Goal: Transaction & Acquisition: Book appointment/travel/reservation

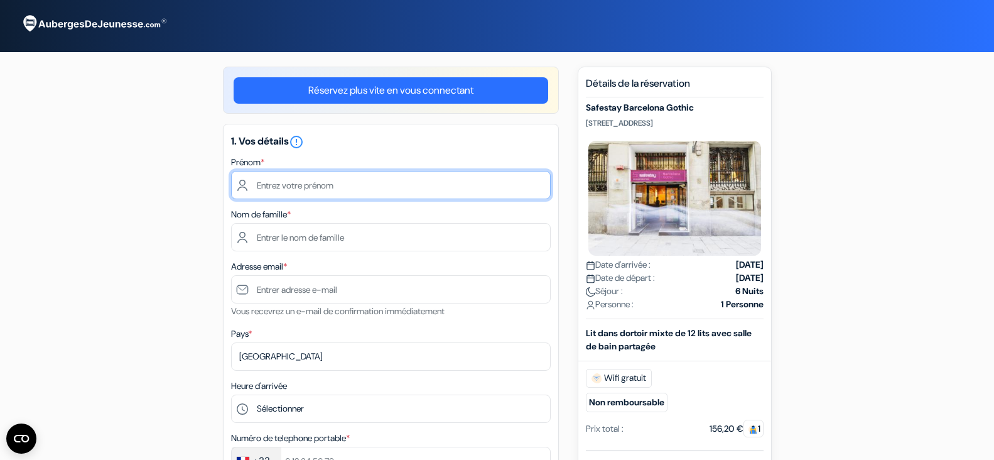
click at [363, 182] on input "text" at bounding box center [391, 185] width 320 height 28
type input "m"
type input "[PERSON_NAME]"
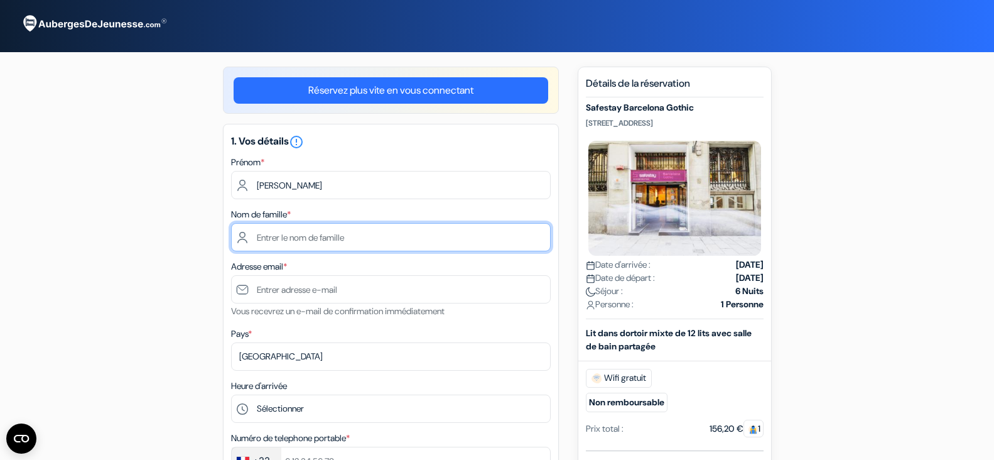
click at [348, 234] on input "text" at bounding box center [391, 237] width 320 height 28
type input "mirano"
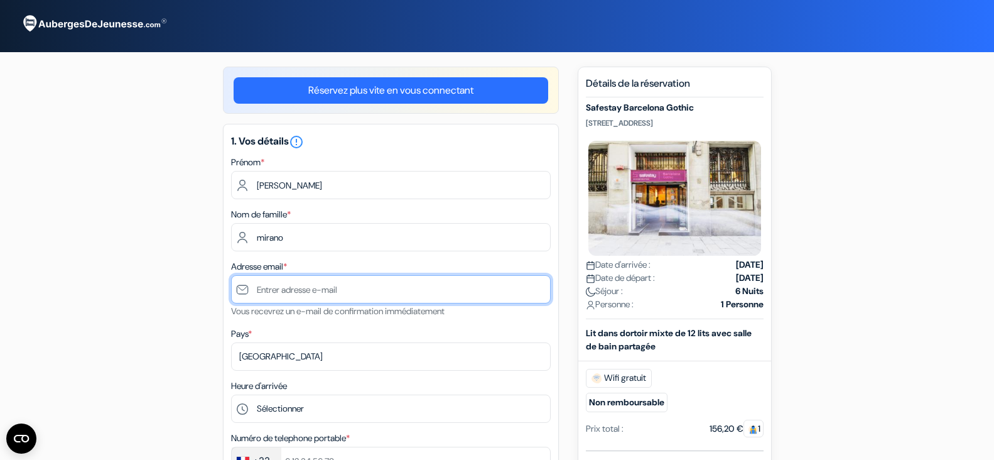
click at [317, 291] on input "text" at bounding box center [391, 289] width 320 height 28
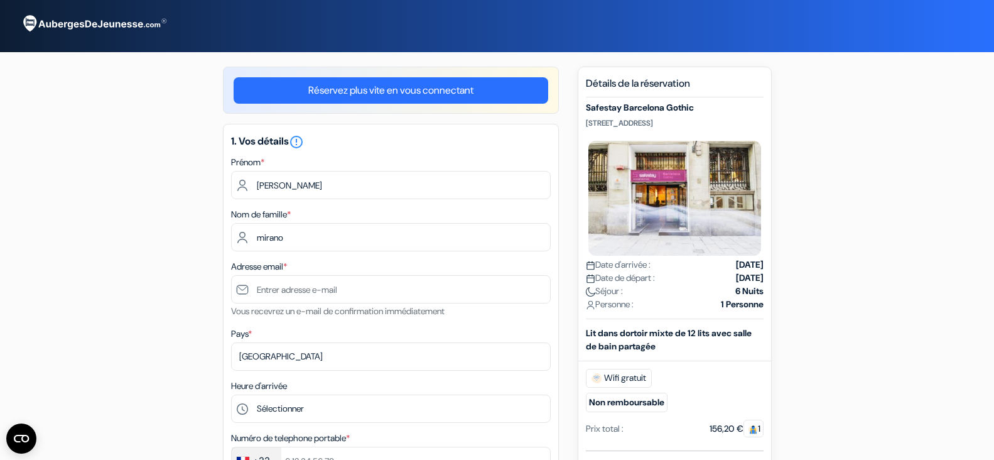
click at [488, 326] on div "Pays * Selectionner le pays Abkhazie [GEOGRAPHIC_DATA] [GEOGRAPHIC_DATA] Du [GE…" at bounding box center [391, 348] width 320 height 45
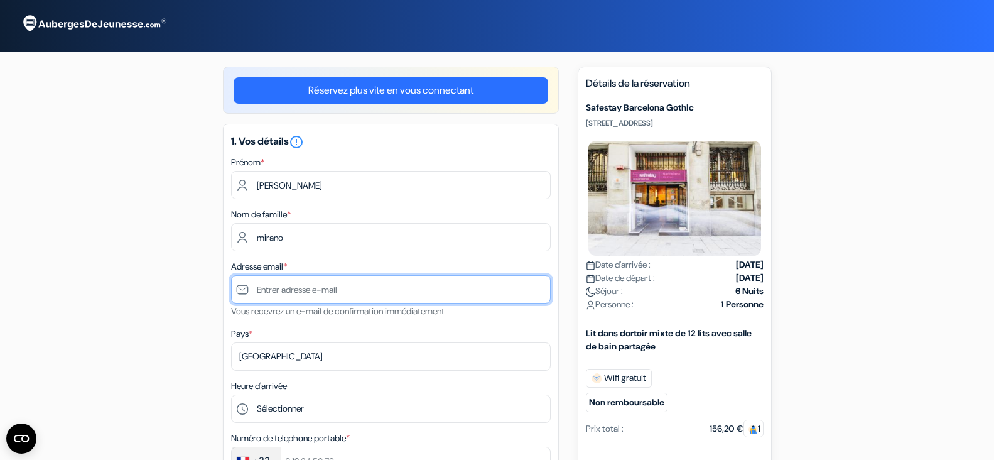
click at [368, 292] on input "text" at bounding box center [391, 289] width 320 height 28
type input "[PERSON_NAME][EMAIL_ADDRESS][DOMAIN_NAME]"
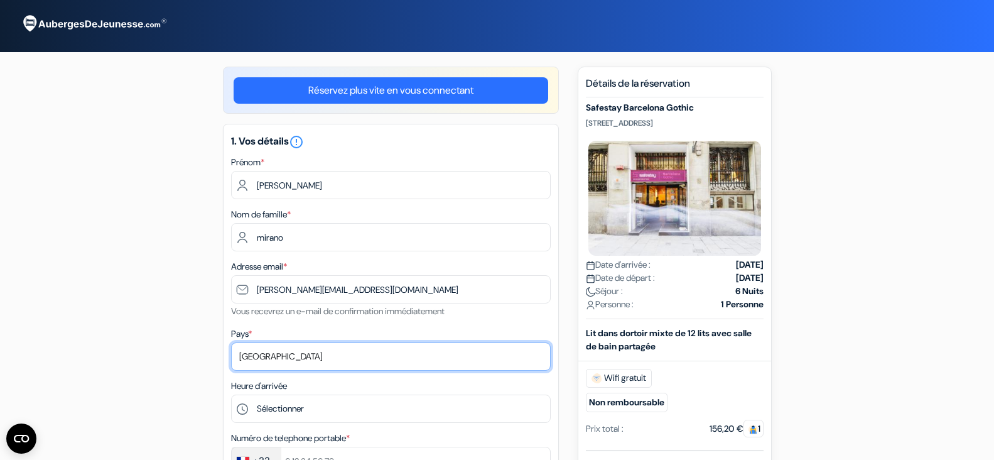
click at [303, 355] on select "Selectionner le pays Abkhazie [GEOGRAPHIC_DATA] [GEOGRAPHIC_DATA] Du [GEOGRAPHI…" at bounding box center [391, 356] width 320 height 28
click at [231, 342] on select "Selectionner le pays Abkhazie [GEOGRAPHIC_DATA] [GEOGRAPHIC_DATA] Du [GEOGRAPHI…" at bounding box center [391, 356] width 320 height 28
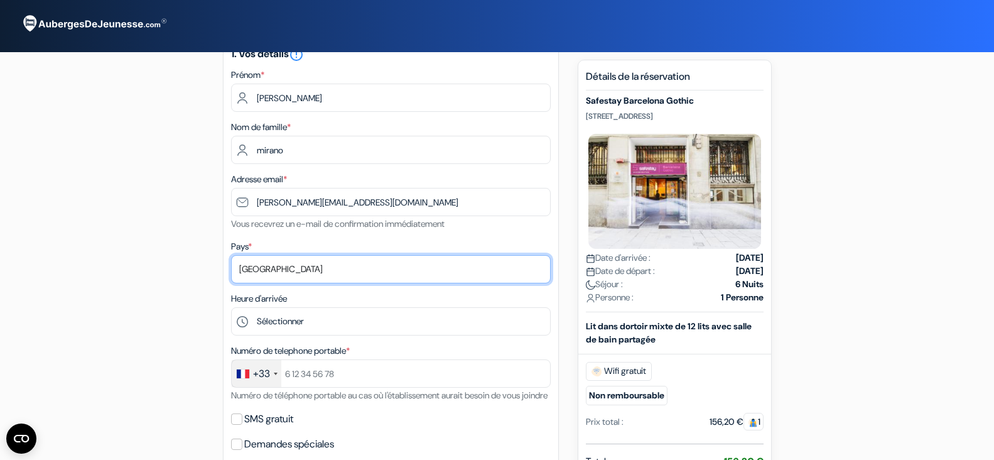
scroll to position [126, 0]
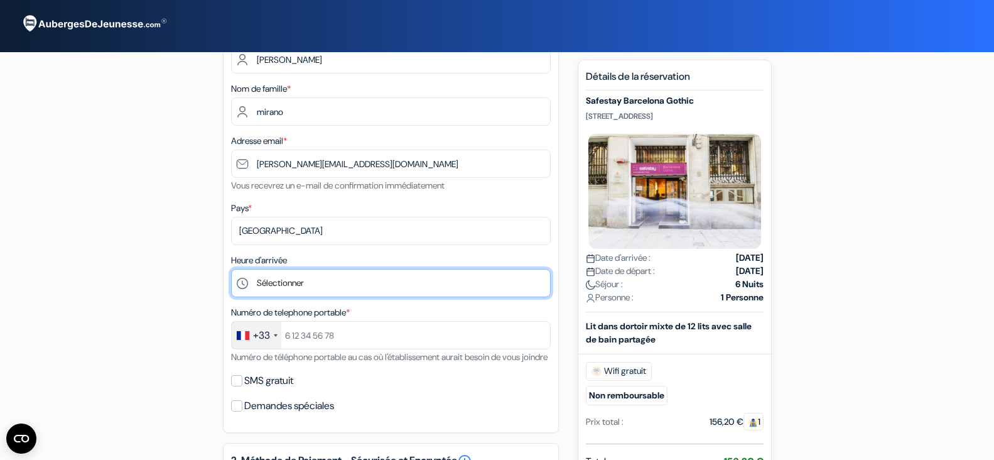
click at [339, 279] on select "Sélectionner 1:00 2:00 3:00 4:00 5:00 6:00 7:00 8:00 9:00 10:00 11:00 12:00 13:…" at bounding box center [391, 283] width 320 height 28
click at [231, 269] on select "Sélectionner 1:00 2:00 3:00 4:00 5:00 6:00 7:00 8:00 9:00 10:00 11:00 12:00 13:…" at bounding box center [391, 283] width 320 height 28
click at [300, 282] on select "Sélectionner 1:00 2:00 3:00 4:00 5:00 6:00 7:00 8:00 9:00 10:00 11:00 12:00 13:…" at bounding box center [391, 283] width 320 height 28
select select "17"
click at [231, 269] on select "Sélectionner 1:00 2:00 3:00 4:00 5:00 6:00 7:00 8:00 9:00 10:00 11:00 12:00 13:…" at bounding box center [391, 283] width 320 height 28
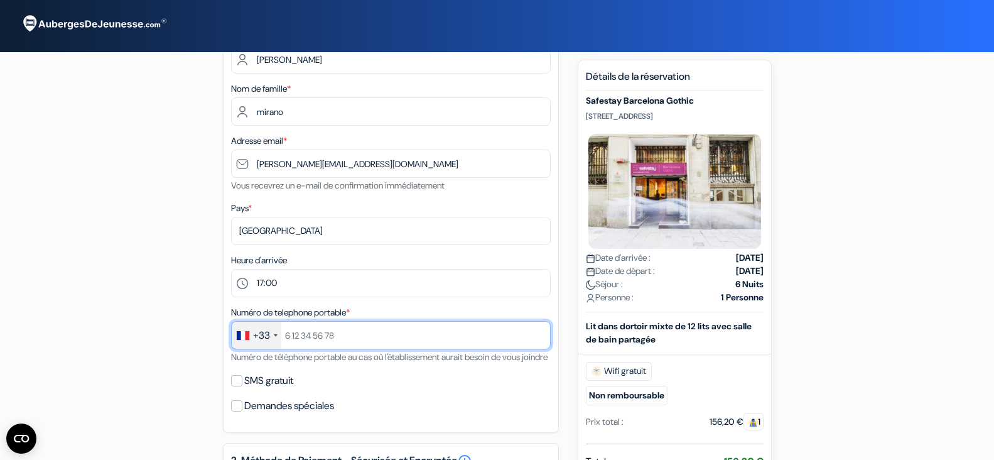
click at [343, 343] on input "text" at bounding box center [391, 335] width 320 height 28
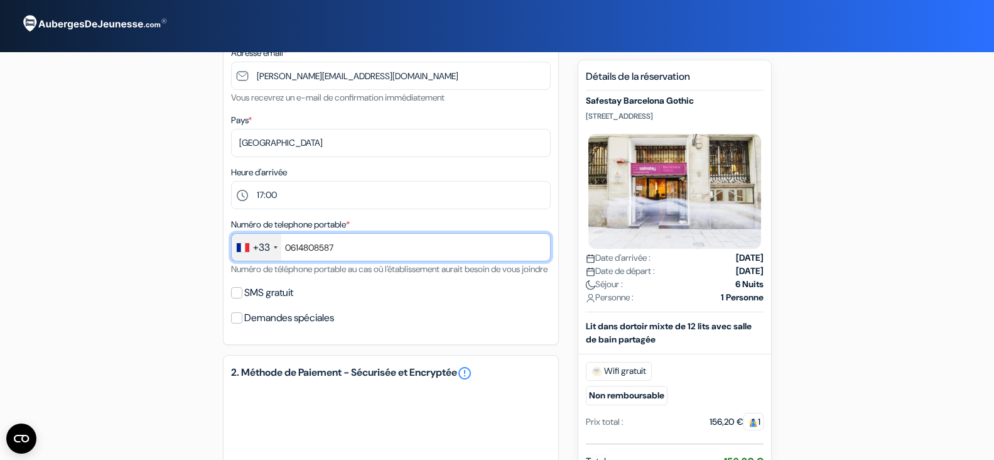
scroll to position [251, 0]
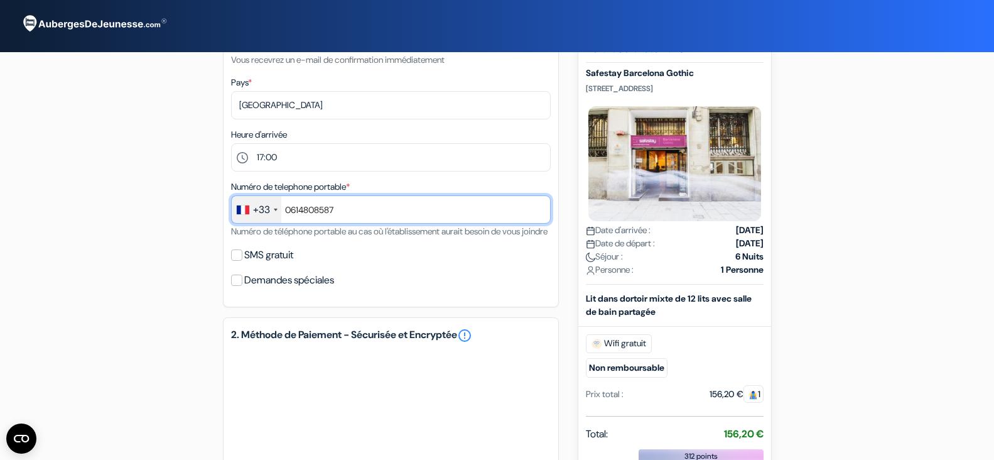
type input "0614808587"
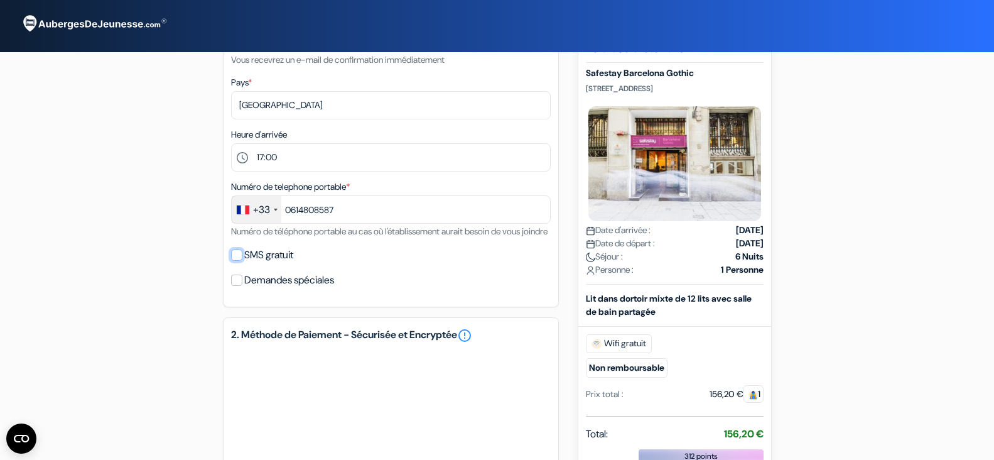
click at [235, 261] on input "SMS gratuit" at bounding box center [236, 254] width 11 height 11
checkbox input "true"
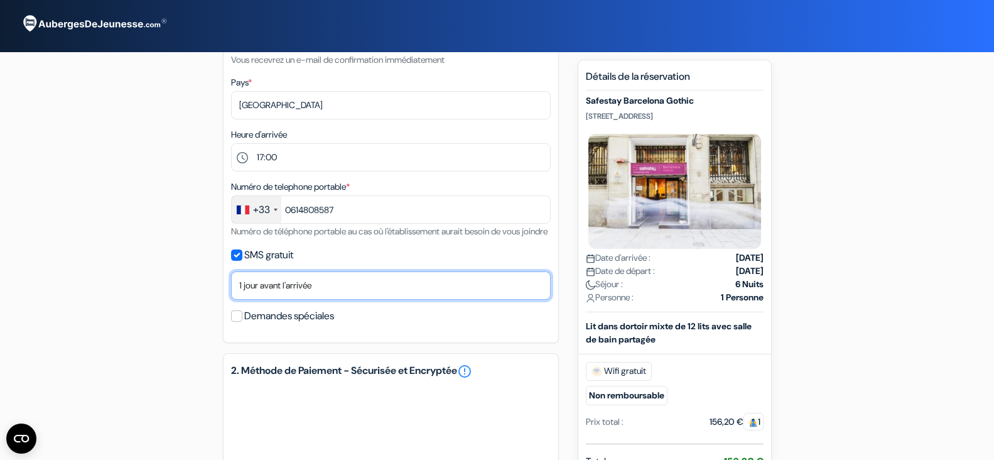
click at [312, 299] on select "Non merci Maintenant Le jour de votre arrivée 1 jour avant l'arrivée 2 jours av…" at bounding box center [391, 285] width 320 height 28
select select "2"
click at [231, 286] on select "Non merci Maintenant Le jour de votre arrivée 1 jour avant l'arrivée 2 jours av…" at bounding box center [391, 285] width 320 height 28
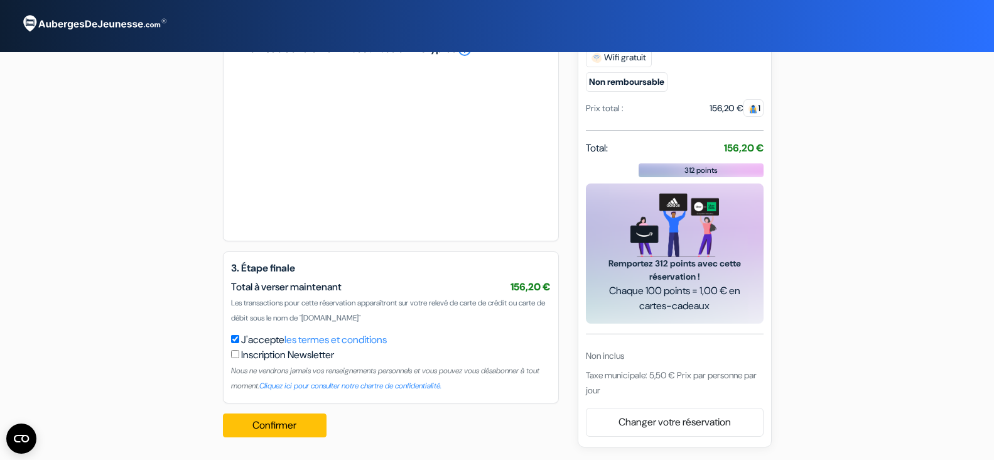
scroll to position [588, 0]
click at [276, 427] on button "Confirmer Loading..." at bounding box center [275, 425] width 104 height 24
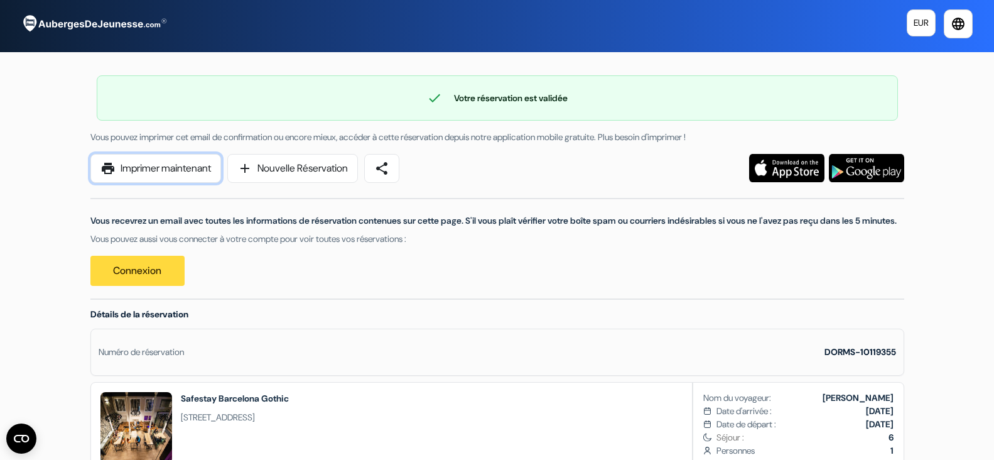
click at [156, 166] on link "print Imprimer maintenant" at bounding box center [155, 168] width 131 height 29
